Goal: Communication & Community: Ask a question

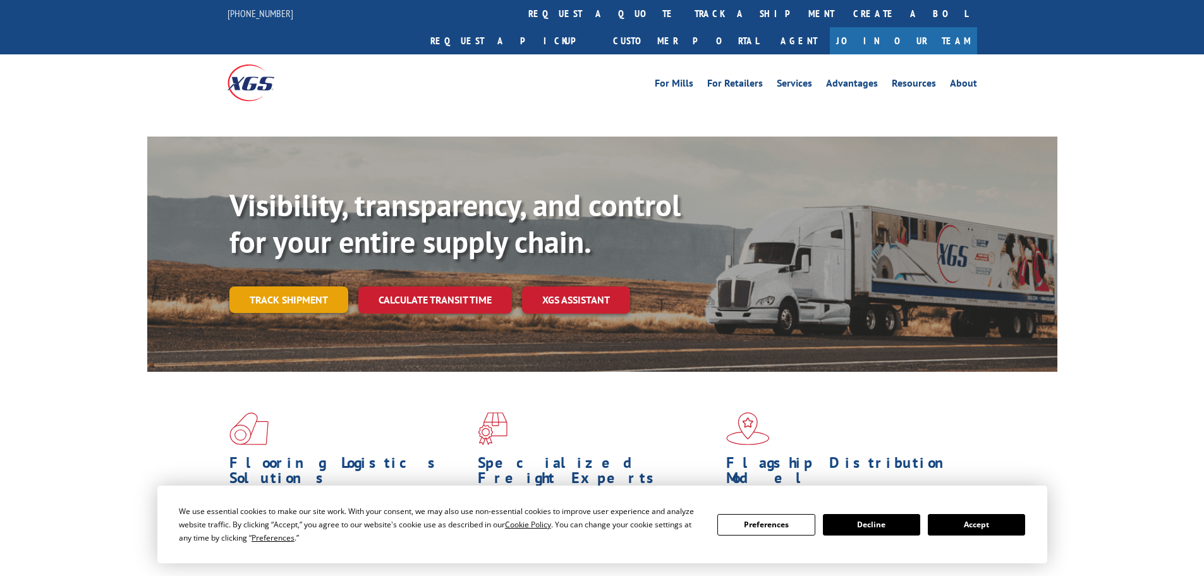
click at [280, 272] on div "Visibility, transparency, and control for your entire supply chain. Track shipm…" at bounding box center [643, 275] width 828 height 176
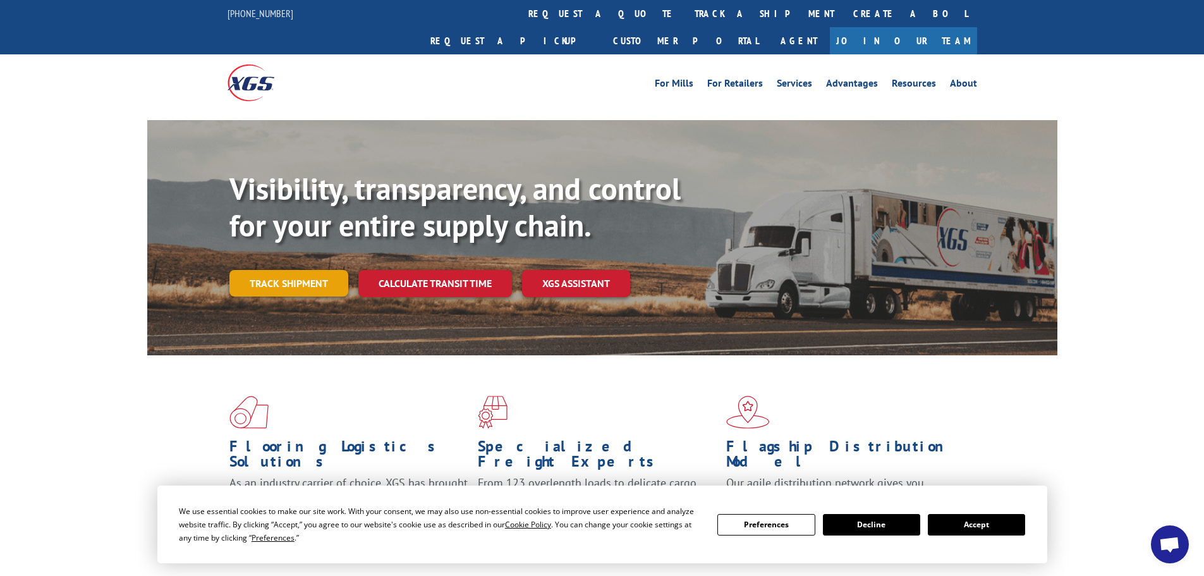
click at [300, 270] on link "Track shipment" at bounding box center [288, 283] width 119 height 27
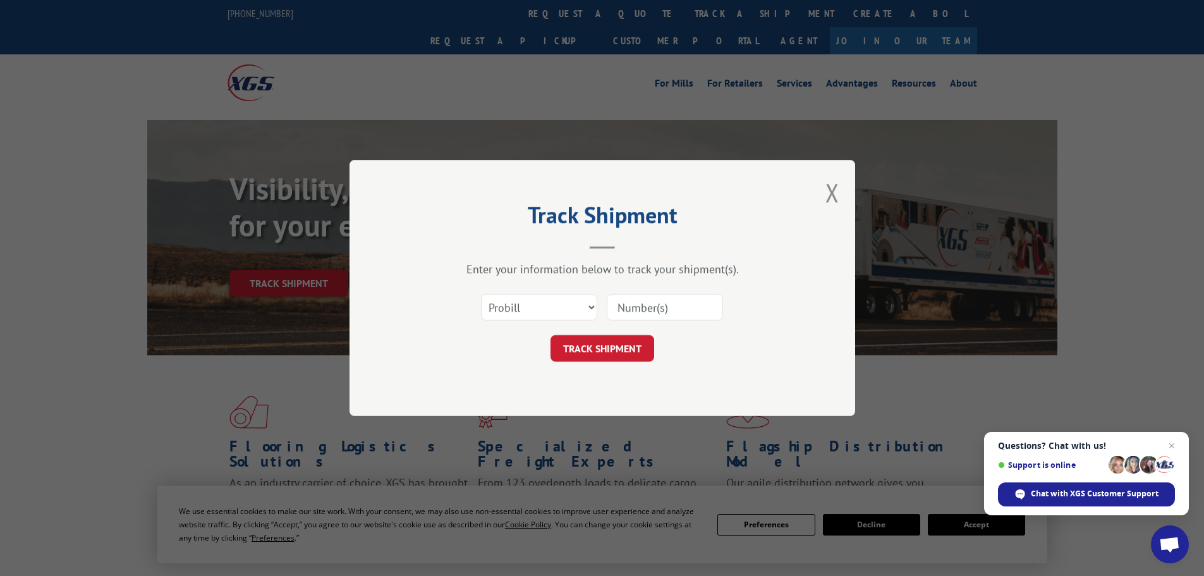
paste input "17027493"
type input "17027493"
click at [598, 341] on button "TRACK SHIPMENT" at bounding box center [603, 348] width 104 height 27
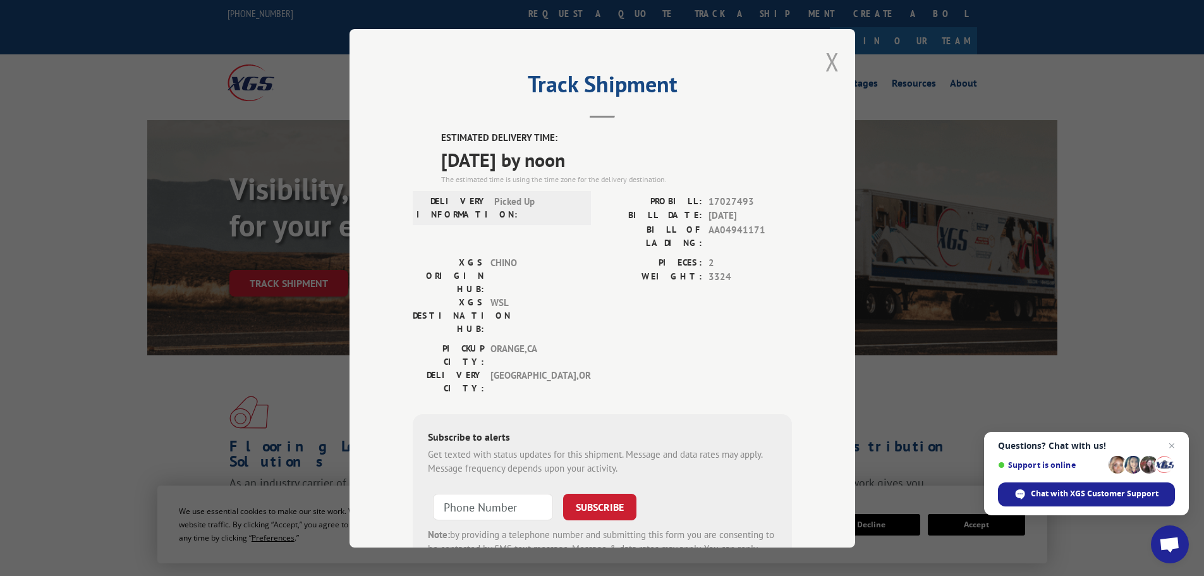
click at [826, 59] on button "Close modal" at bounding box center [833, 62] width 14 height 34
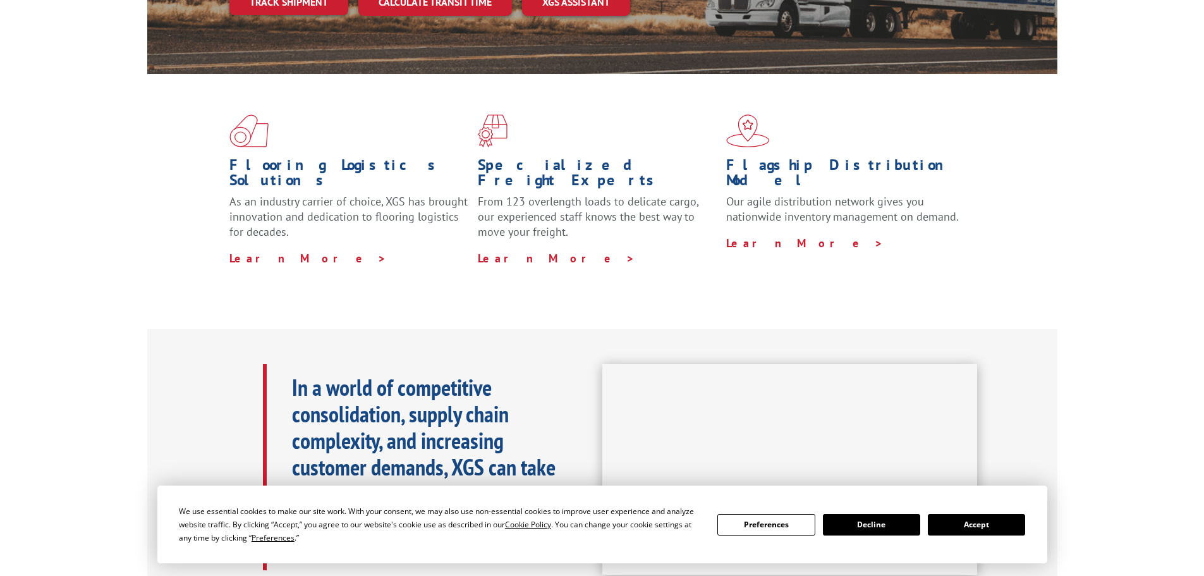
scroll to position [316, 0]
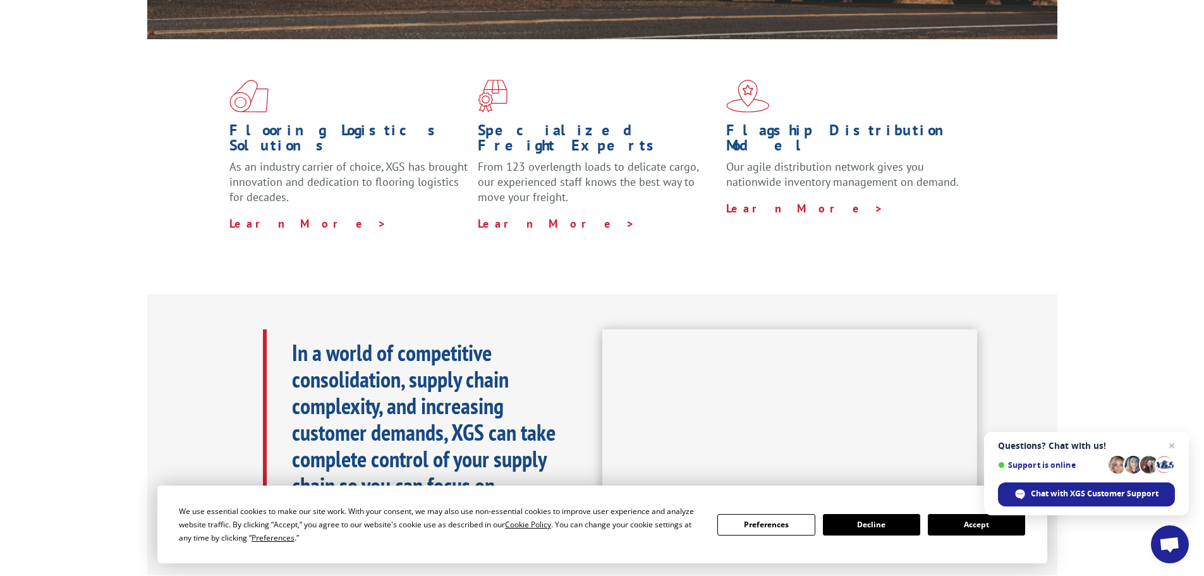
click at [967, 524] on button "Accept" at bounding box center [976, 524] width 97 height 21
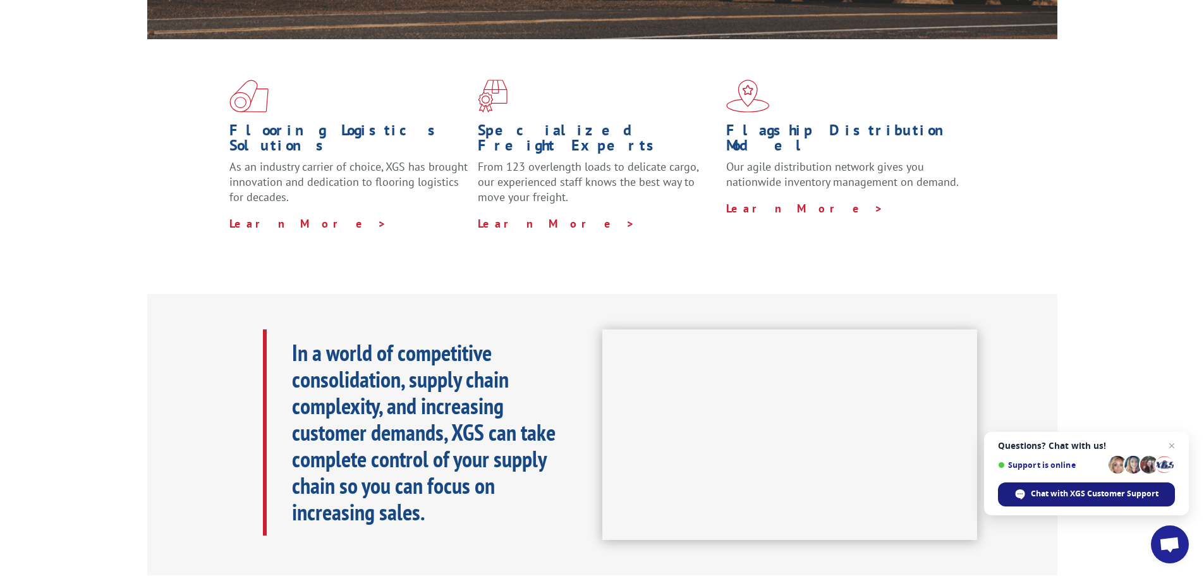
click at [1069, 496] on span "Chat with XGS Customer Support" at bounding box center [1095, 493] width 128 height 11
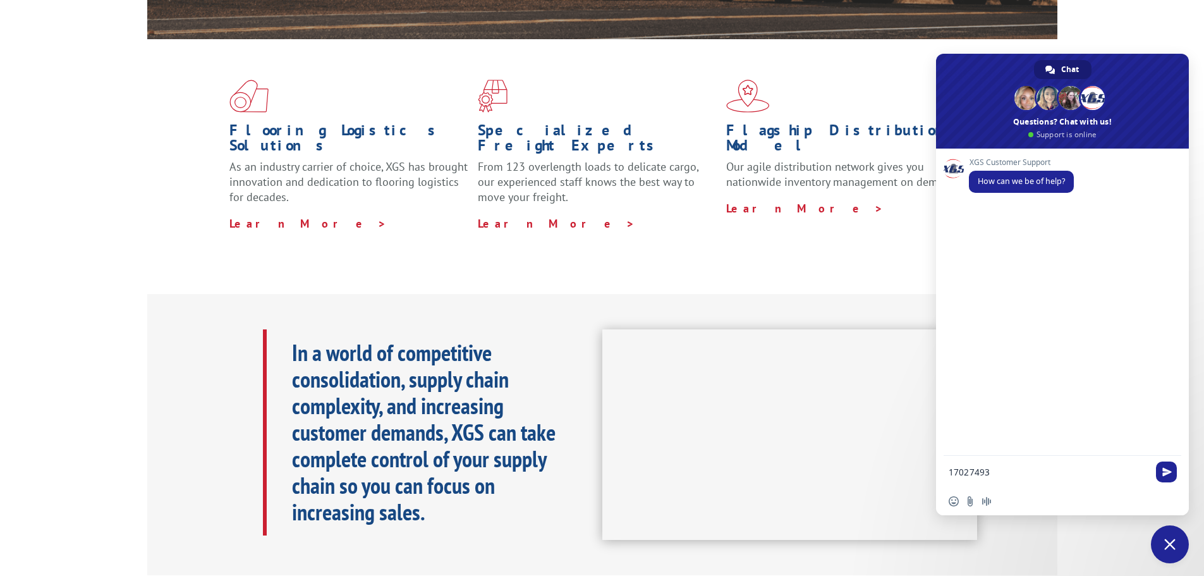
click at [1022, 475] on textarea "17027493" at bounding box center [1049, 472] width 200 height 11
click at [1147, 467] on textarea "17027493 Pro Bill # This 8 ship lead time . No one tell where my product is ???…" at bounding box center [1049, 470] width 200 height 34
type textarea "17027493 Pro Bill # This 8 ship lead time . No one tell where my product is ???…"
click at [1165, 459] on span "Send" at bounding box center [1167, 458] width 9 height 9
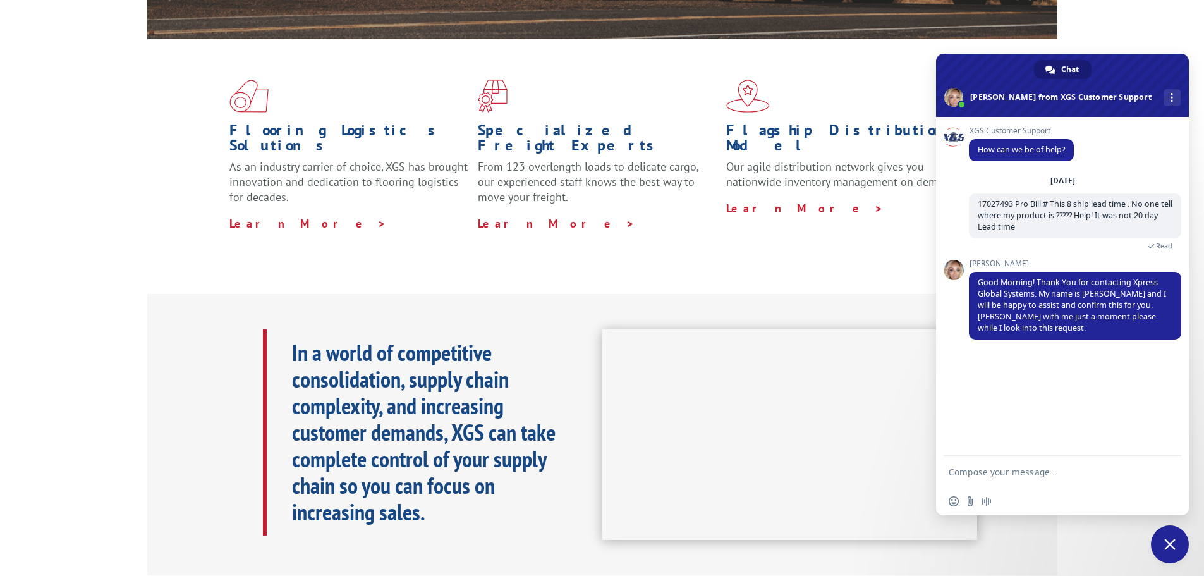
click at [1013, 469] on textarea "Compose your message..." at bounding box center [1049, 472] width 200 height 11
type textarea "Thank you"
click at [1172, 468] on span "Send" at bounding box center [1167, 471] width 9 height 9
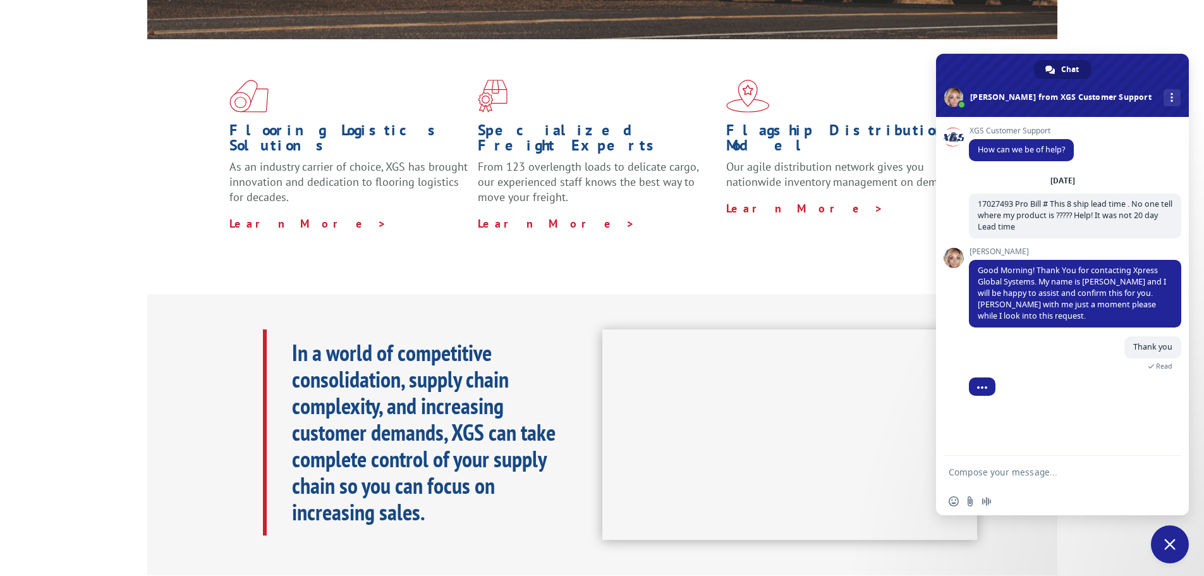
click at [986, 474] on textarea "Compose your message..." at bounding box center [1049, 472] width 200 height 11
type textarea "9/17 ship date was what reads"
click at [1174, 465] on span "Send" at bounding box center [1166, 472] width 21 height 21
click at [1032, 467] on textarea "Compose your message..." at bounding box center [1049, 472] width 200 height 11
type textarea "From you not my vendor.is 8 day lead time."
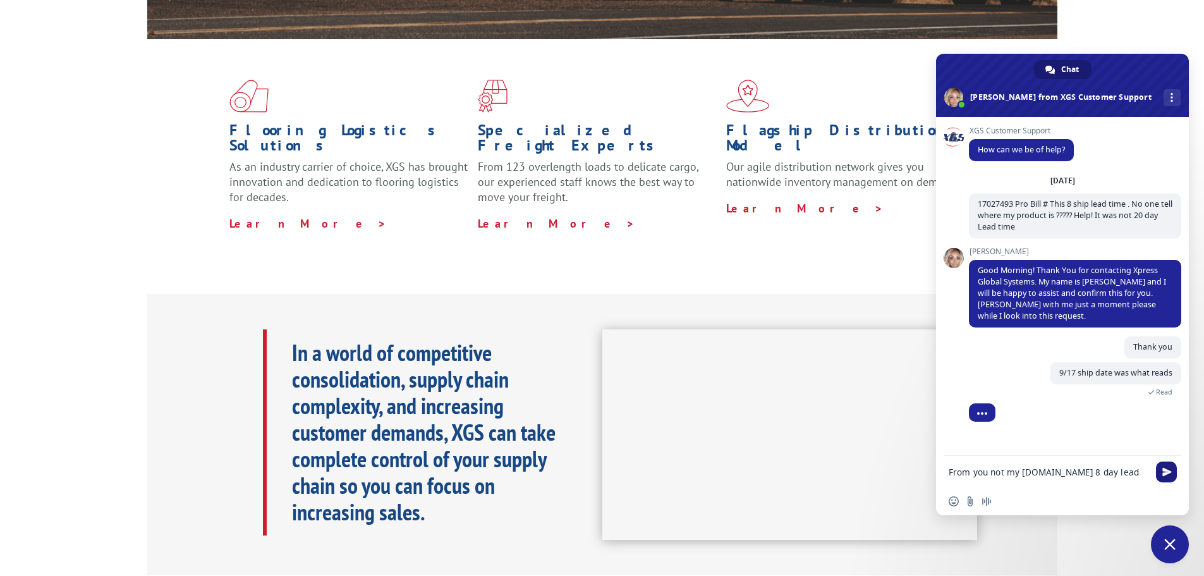
click at [1176, 468] on span "Send" at bounding box center [1166, 472] width 21 height 21
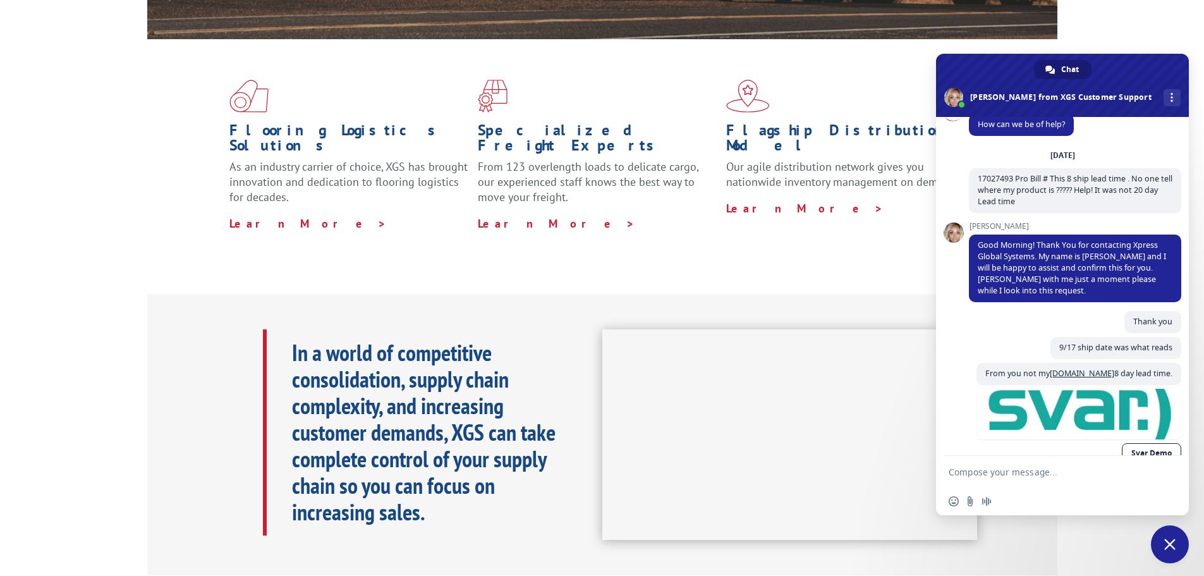
scroll to position [75, 0]
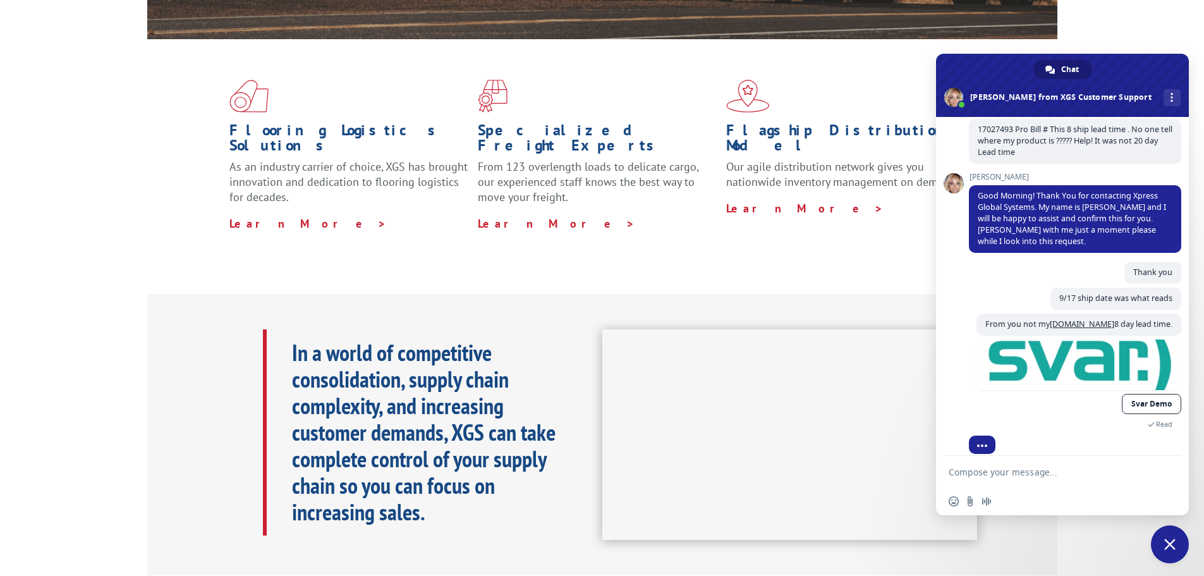
drag, startPoint x: 1000, startPoint y: 372, endPoint x: 972, endPoint y: 545, distance: 174.8
click at [972, 545] on div "In a world of competitive consolidation, supply chain complexity, and increasin…" at bounding box center [602, 435] width 910 height 282
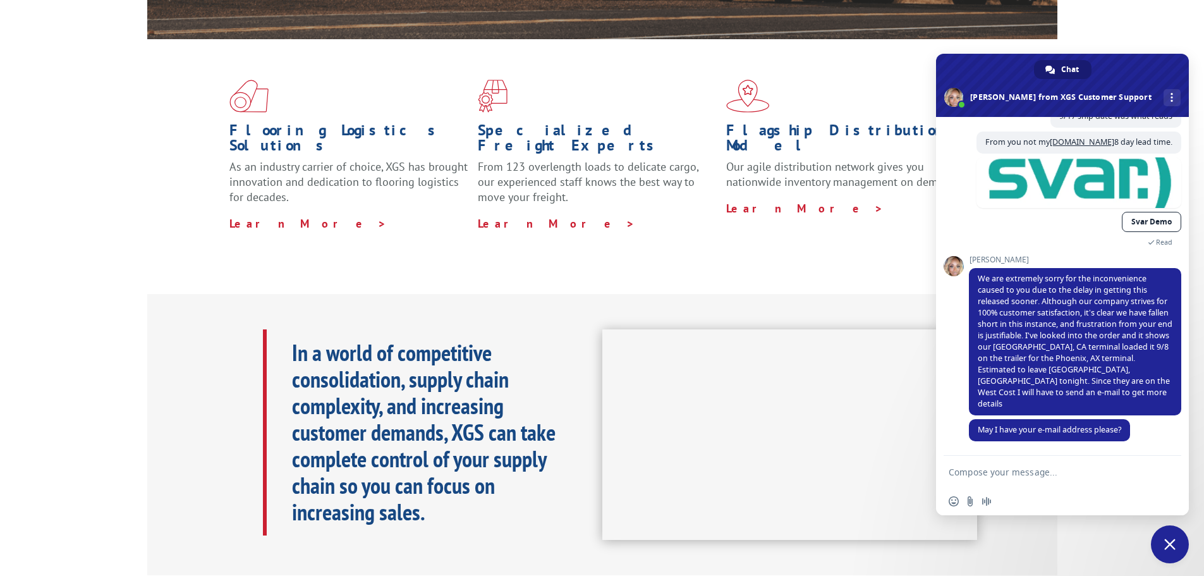
scroll to position [245, 0]
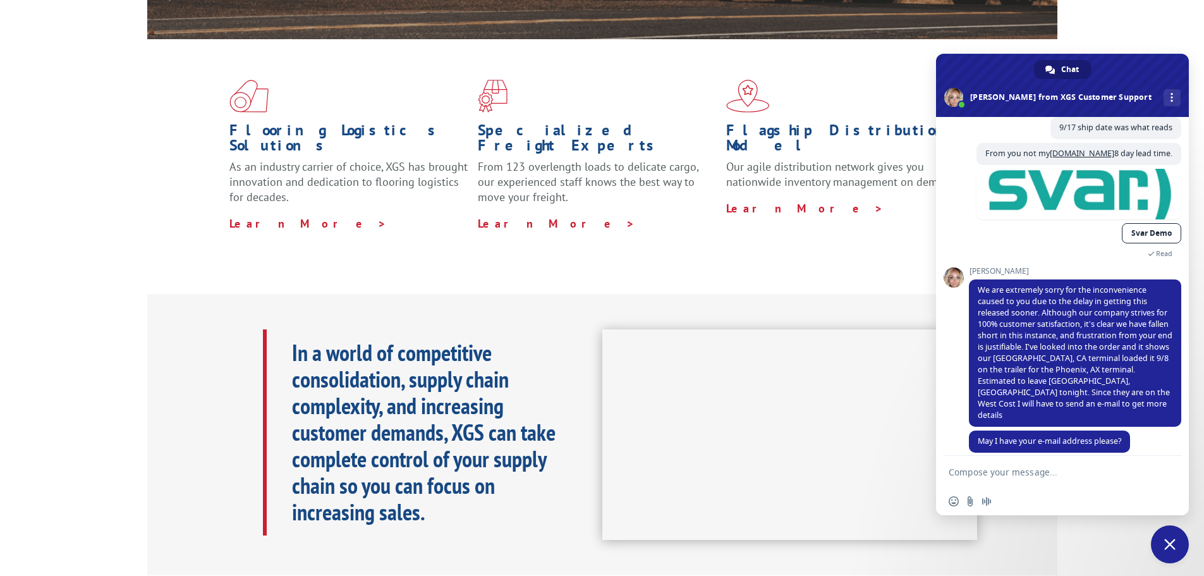
click at [990, 467] on textarea "Compose your message..." at bounding box center [1049, 472] width 200 height 11
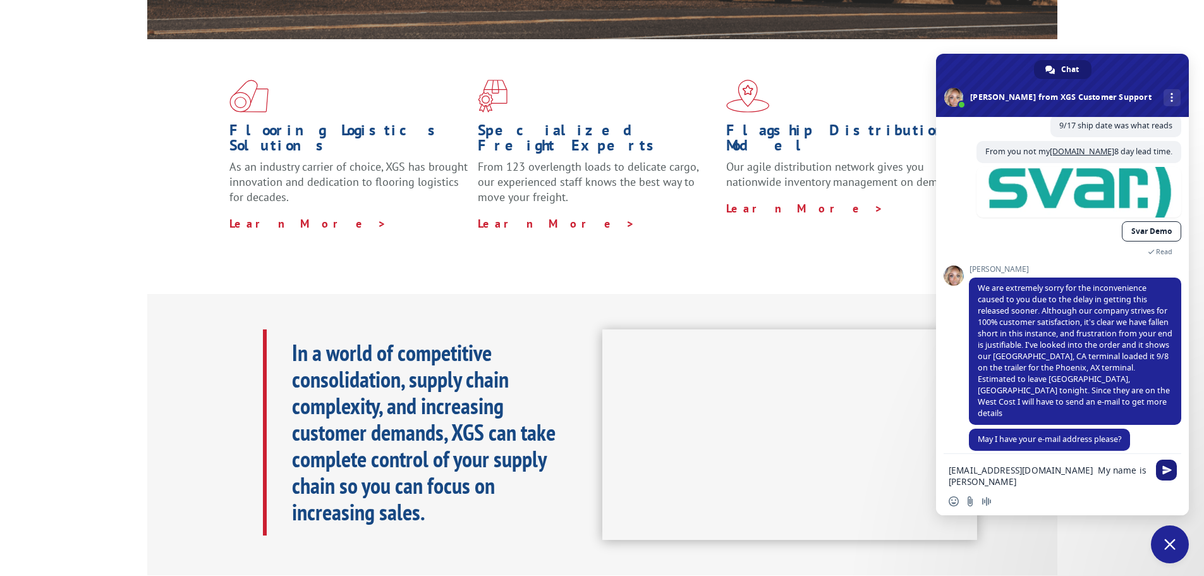
type textarea "prodesk_4020@homedepot.com My name is Bonnie"
click at [1165, 472] on span "Send" at bounding box center [1167, 469] width 9 height 9
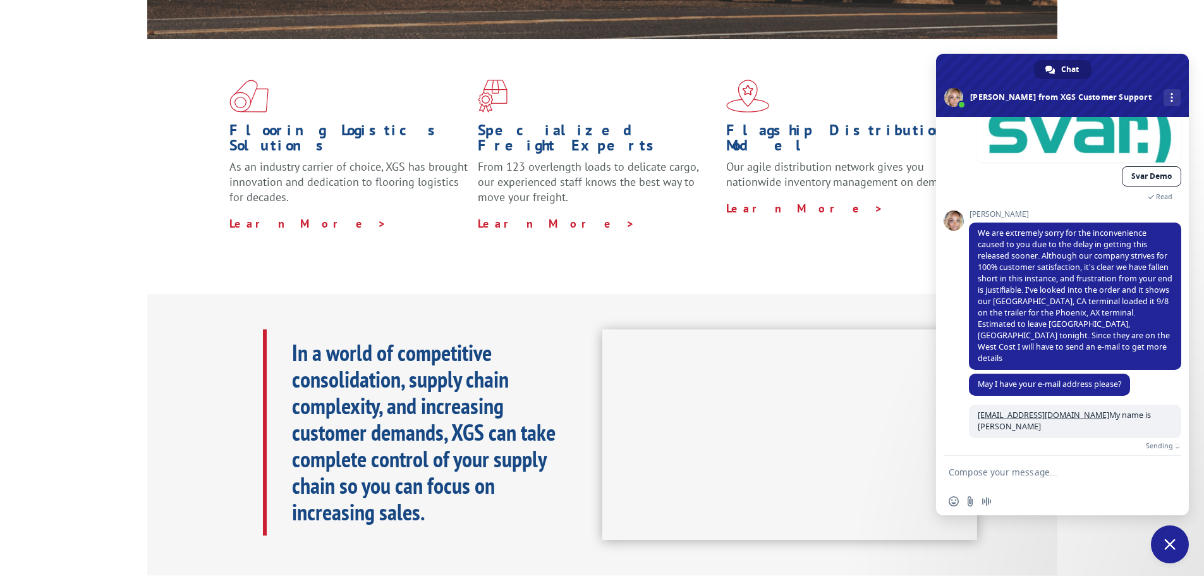
scroll to position [288, 0]
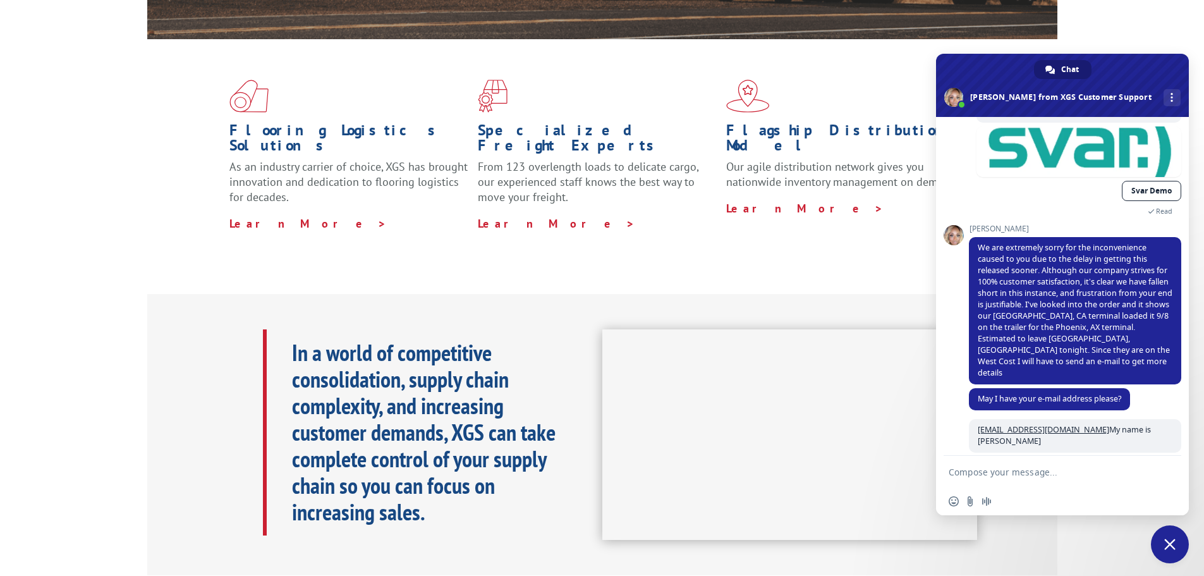
click at [983, 472] on textarea "Compose your message..." at bounding box center [1049, 472] width 200 height 11
click at [1053, 468] on textarea "prodes_4020@homedepo.com" at bounding box center [1049, 472] width 200 height 11
type textarea "prodes_4020@homedepot.com"
click at [1168, 473] on span "Send" at bounding box center [1167, 471] width 9 height 9
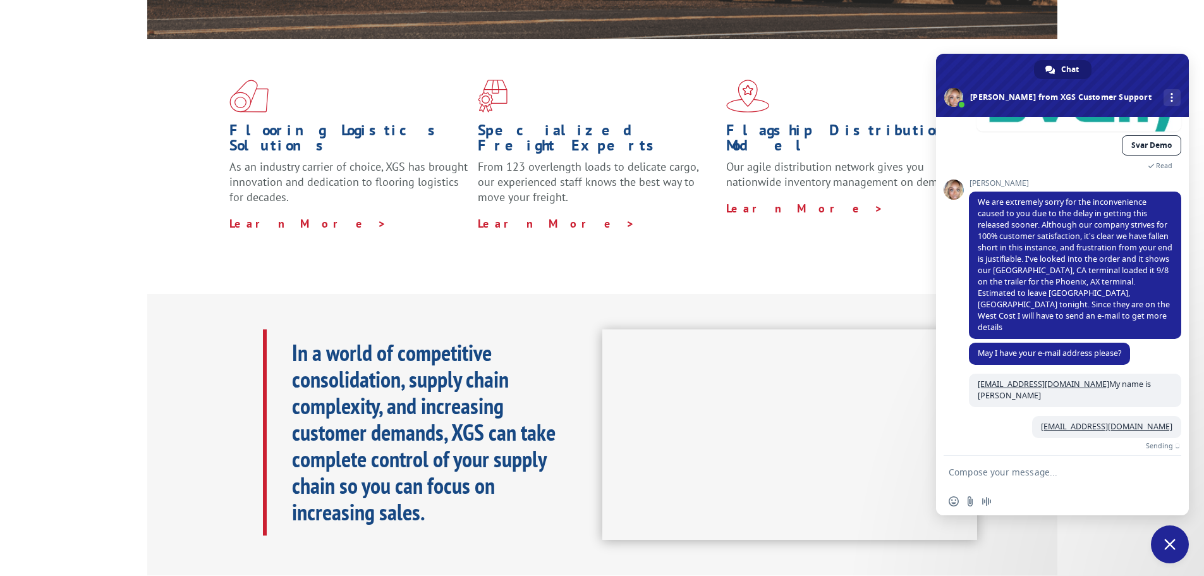
scroll to position [314, 0]
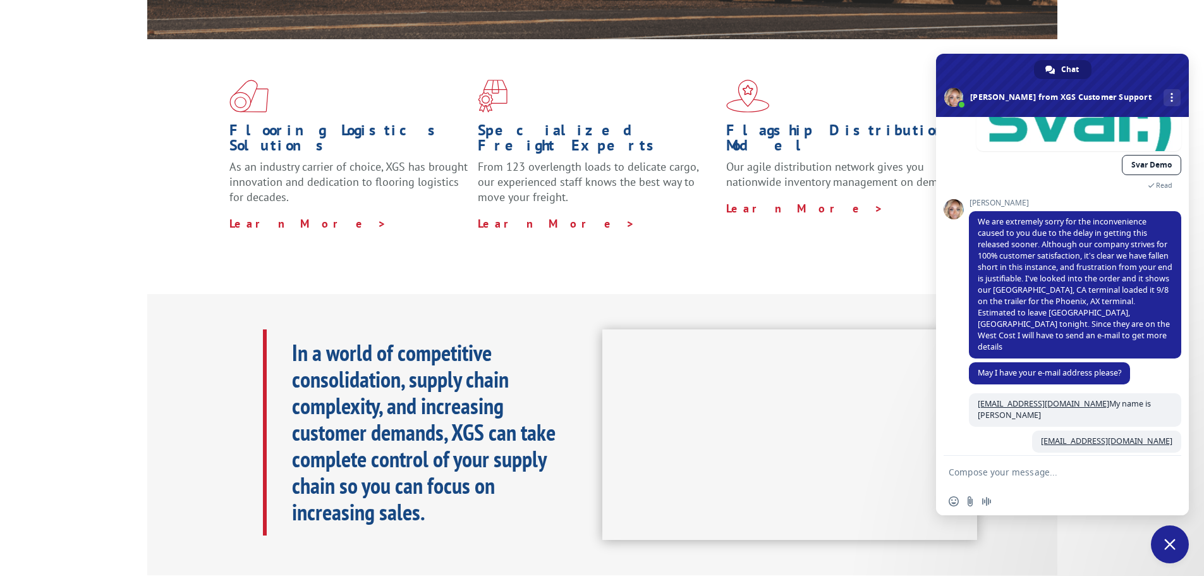
drag, startPoint x: 1065, startPoint y: 432, endPoint x: 997, endPoint y: 471, distance: 78.2
click at [997, 471] on textarea "Compose your message..." at bounding box center [1049, 472] width 200 height 11
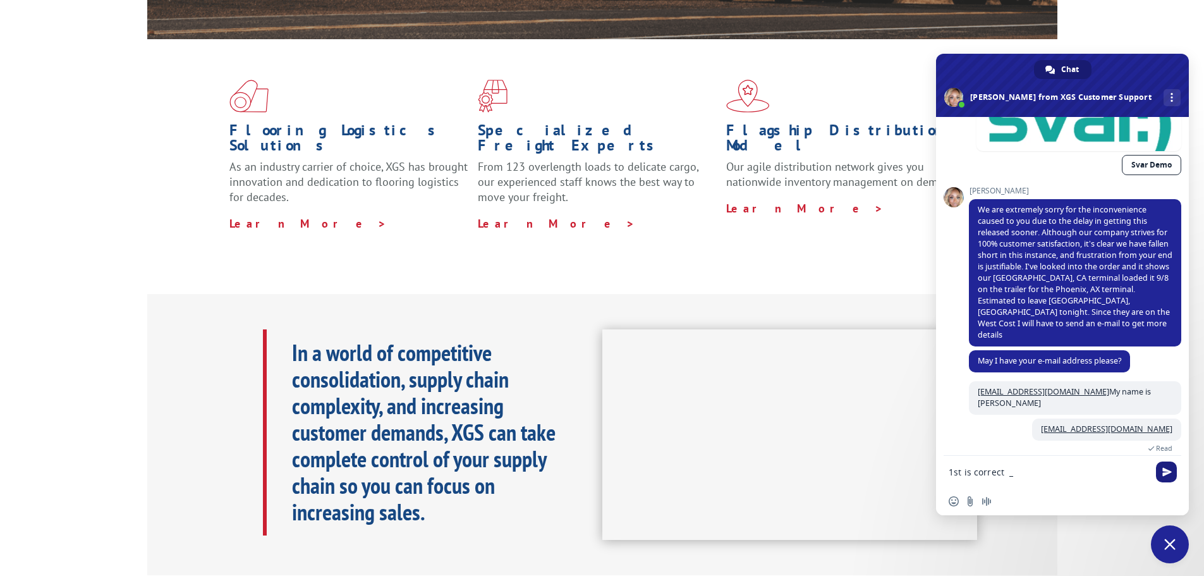
type textarea "1st is correct _"
click at [1158, 474] on span "Send" at bounding box center [1166, 472] width 21 height 21
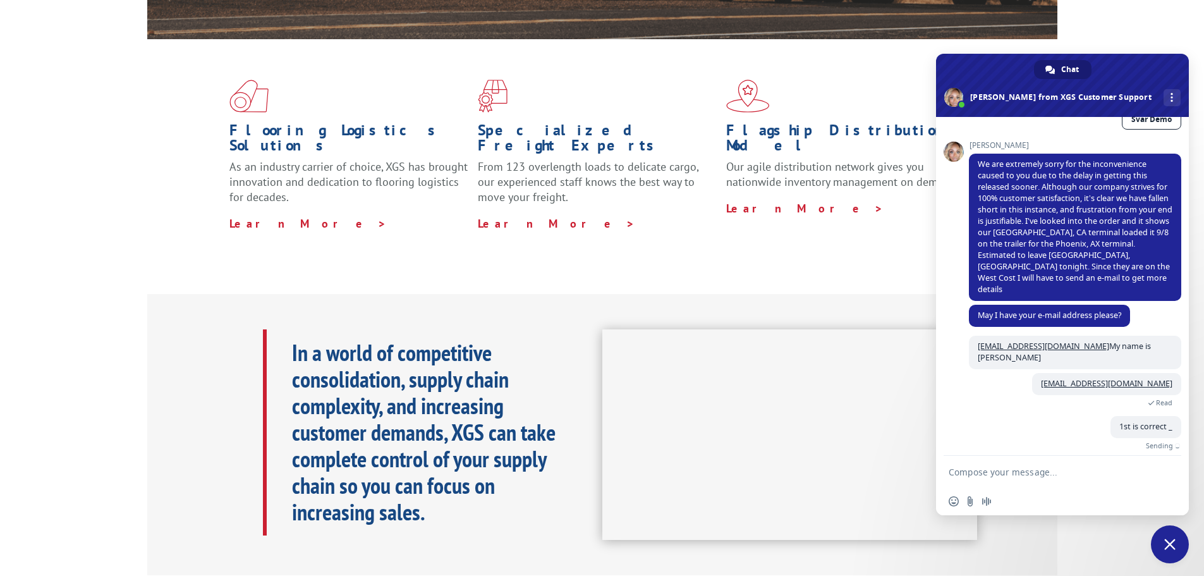
scroll to position [327, 0]
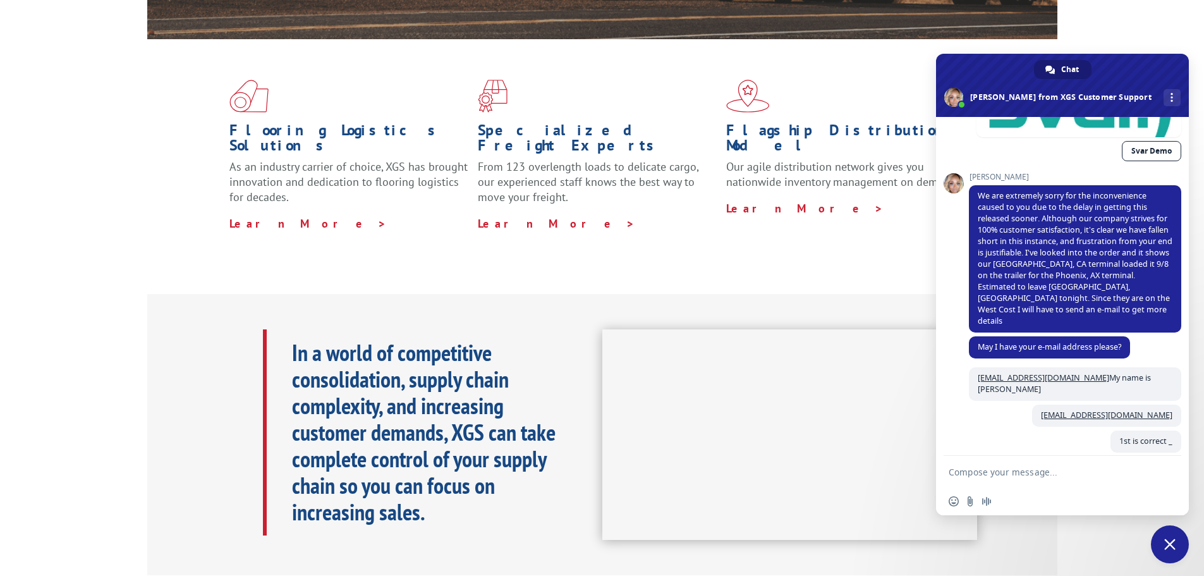
click at [1001, 467] on textarea "Compose your message..." at bounding box center [1049, 472] width 200 height 11
type textarea "thank you"
click at [1168, 474] on span "Send" at bounding box center [1167, 471] width 9 height 9
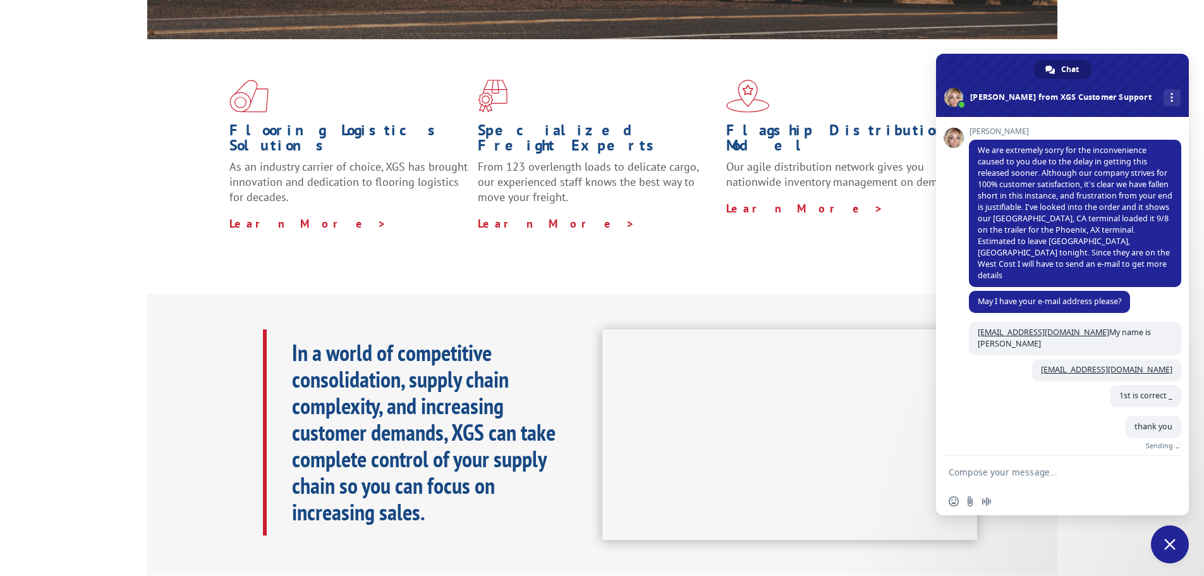
scroll to position [353, 0]
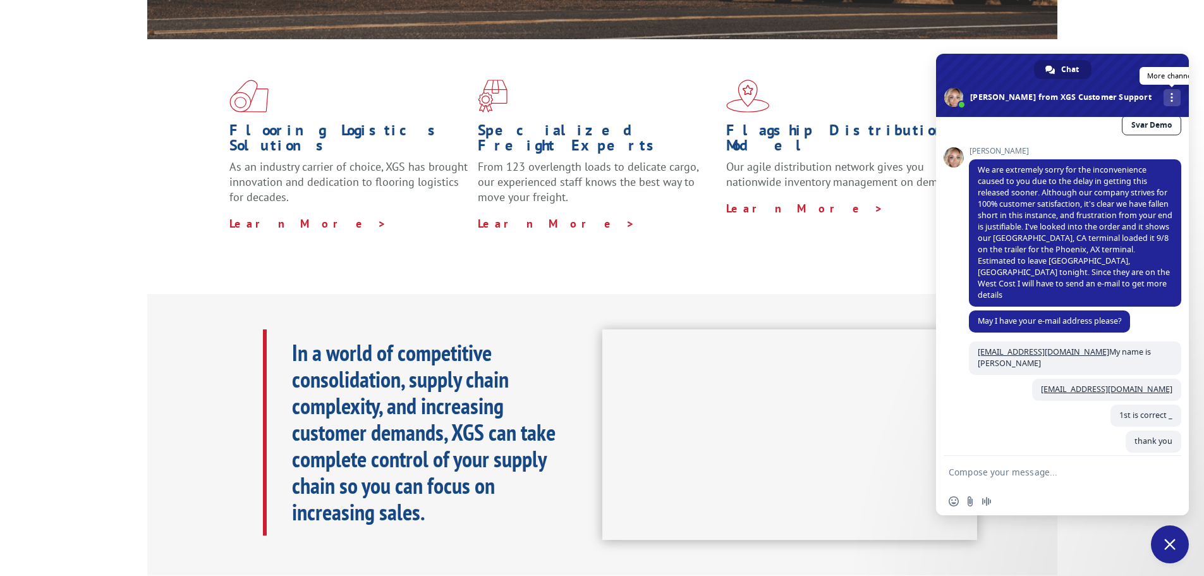
click at [1164, 90] on div "More channels" at bounding box center [1172, 97] width 17 height 17
click at [1164, 99] on div "More channels" at bounding box center [1172, 97] width 17 height 17
click at [761, 80] on img at bounding box center [748, 96] width 44 height 33
click at [1161, 537] on span "Close chat" at bounding box center [1170, 544] width 38 height 38
